Goal: Navigation & Orientation: Find specific page/section

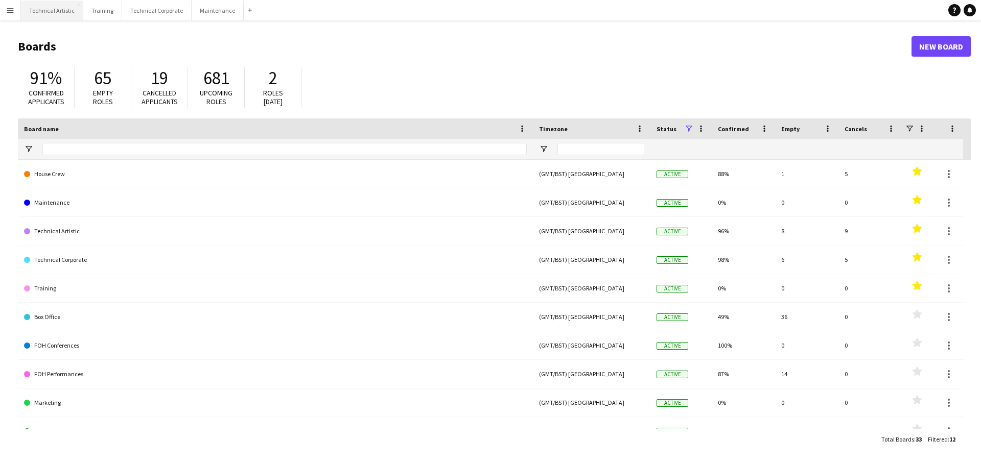
click at [44, 17] on button "Technical Artistic Close" at bounding box center [52, 11] width 62 height 20
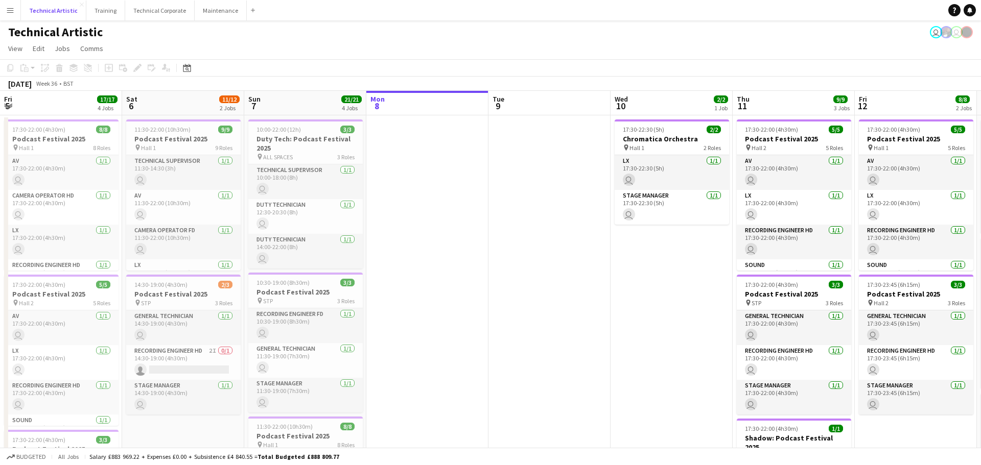
scroll to position [0, 244]
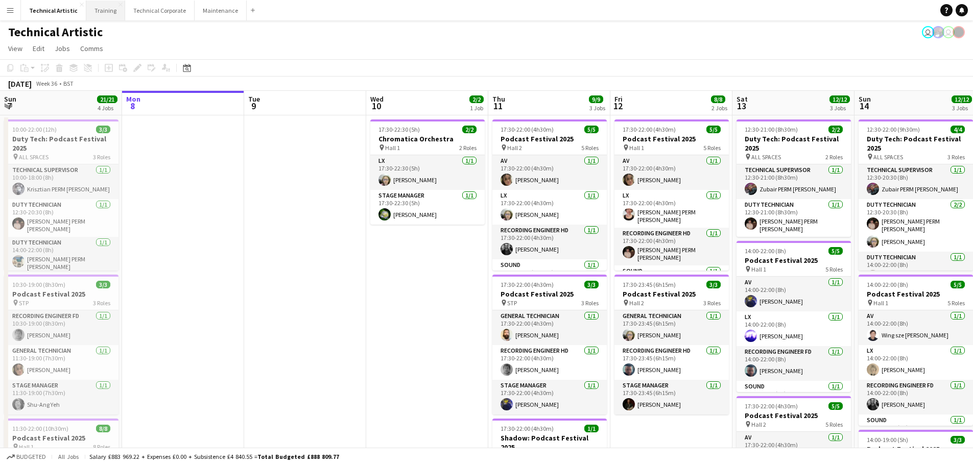
click at [106, 14] on button "Training Close" at bounding box center [105, 11] width 39 height 20
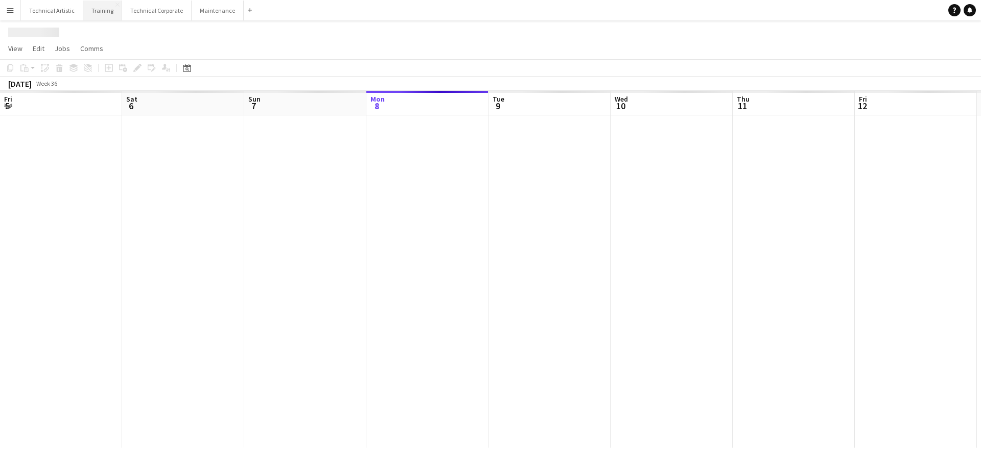
scroll to position [0, 244]
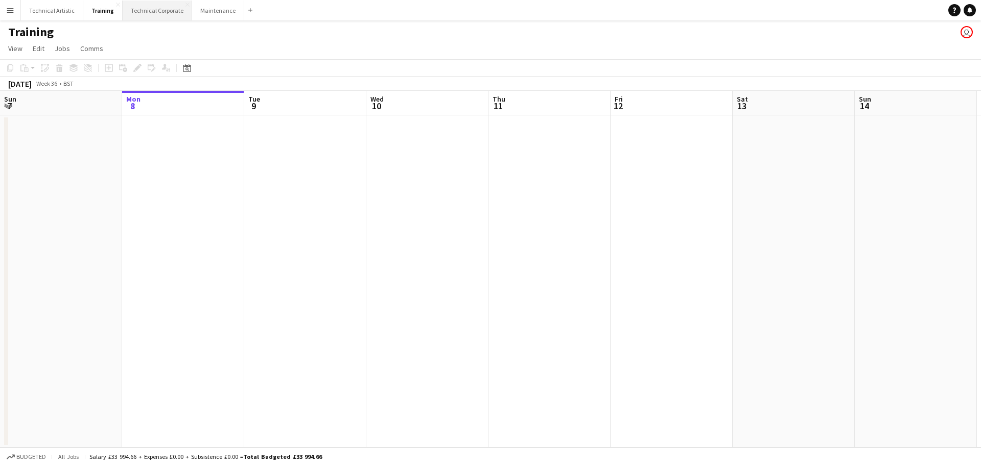
click at [147, 9] on button "Technical Corporate Close" at bounding box center [157, 11] width 69 height 20
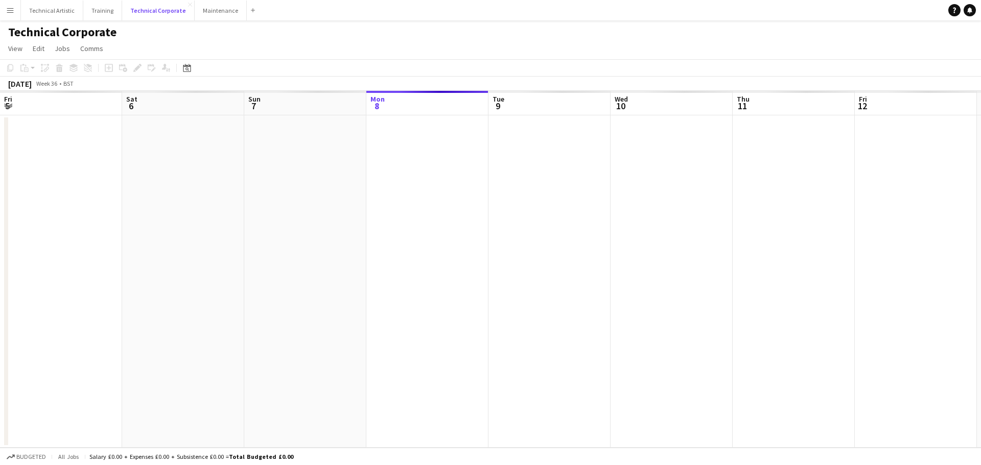
scroll to position [0, 244]
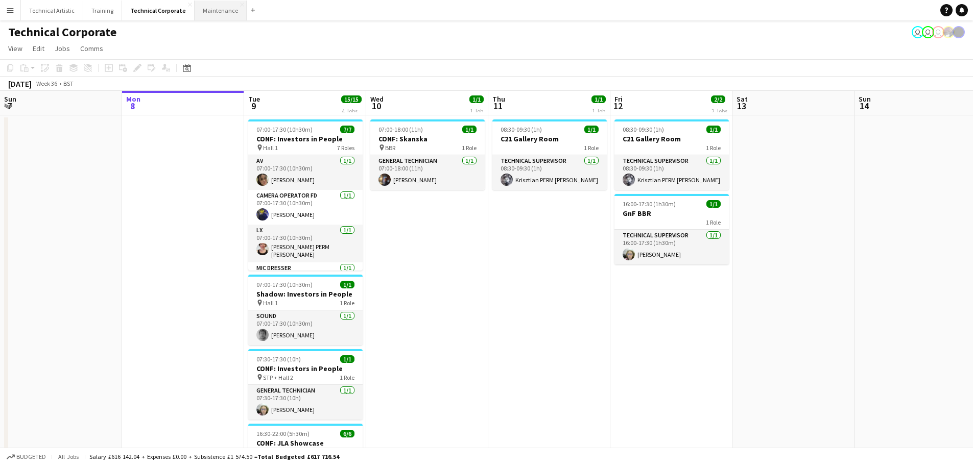
click at [220, 12] on button "Maintenance Close" at bounding box center [221, 11] width 52 height 20
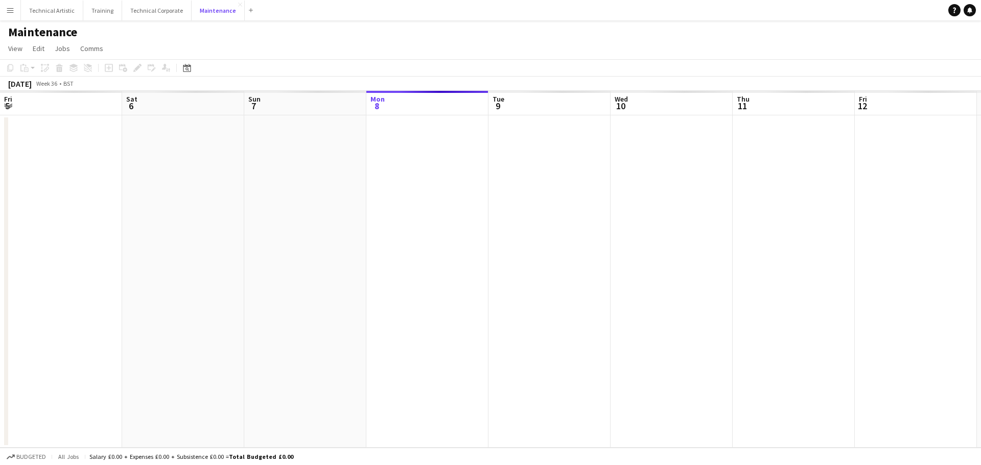
scroll to position [0, 244]
